Goal: Navigation & Orientation: Find specific page/section

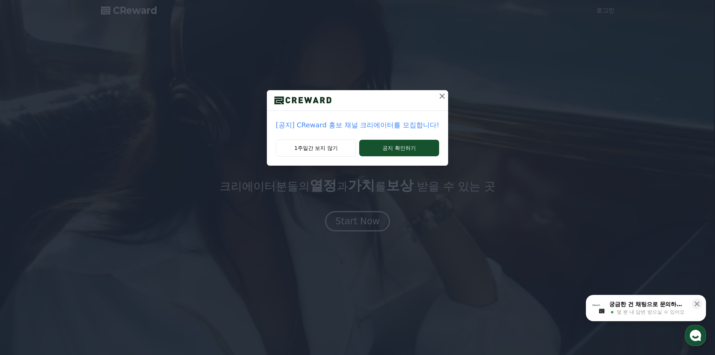
click at [441, 96] on icon at bounding box center [442, 96] width 9 height 9
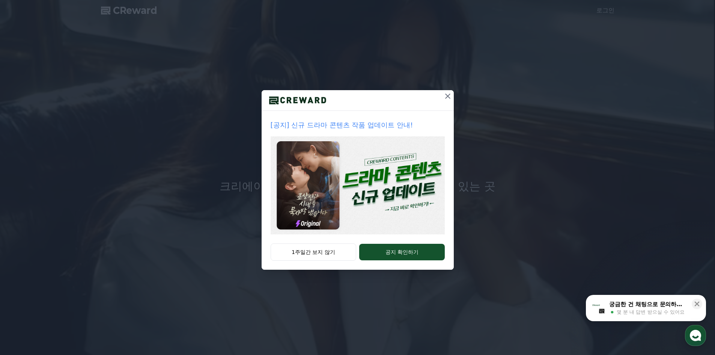
click at [448, 93] on icon at bounding box center [447, 96] width 9 height 9
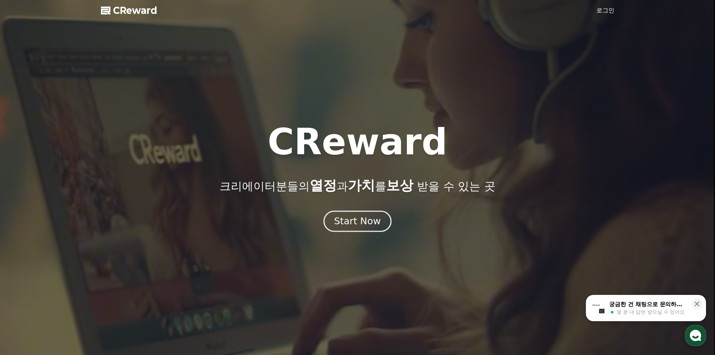
click at [351, 218] on div "Start Now" at bounding box center [357, 221] width 47 height 13
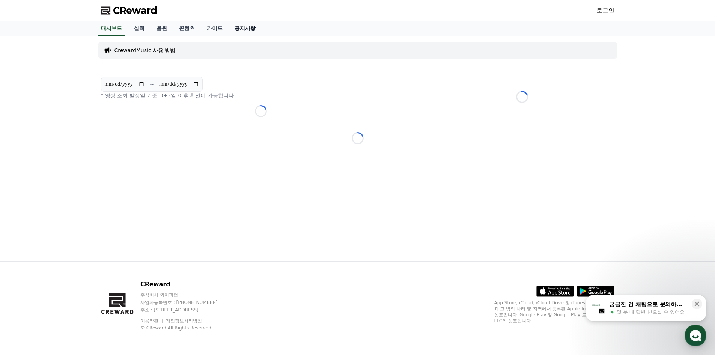
click at [250, 25] on link "공지사항" at bounding box center [245, 28] width 33 height 14
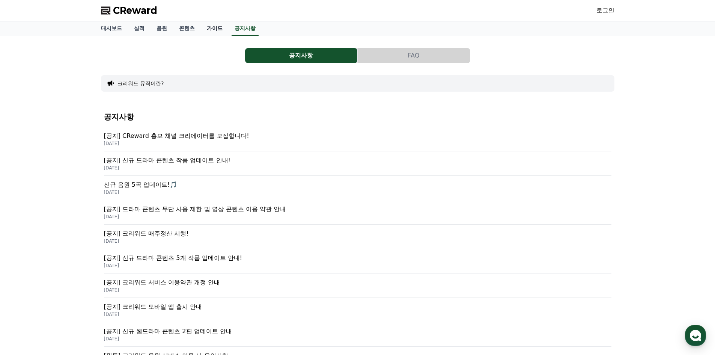
click at [216, 28] on link "가이드" at bounding box center [215, 28] width 28 height 14
